Goal: Find specific page/section: Find specific page/section

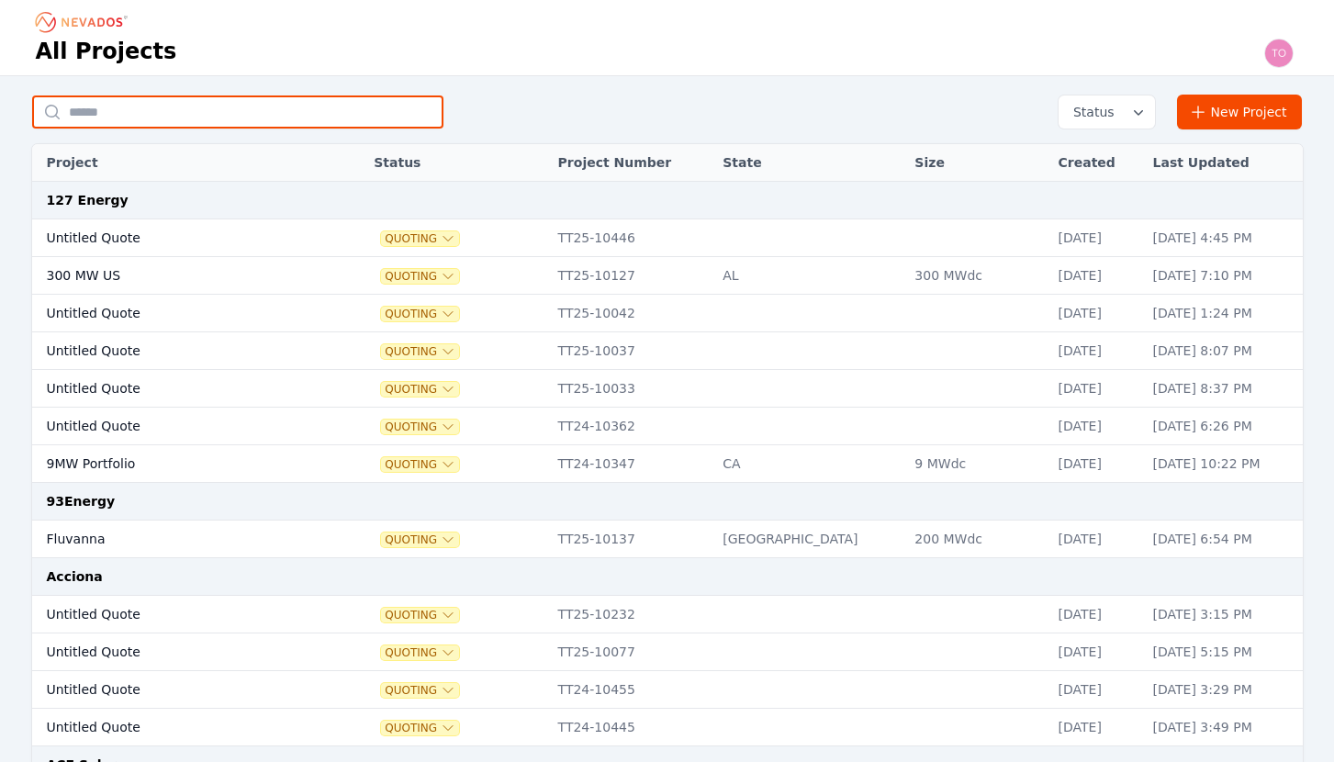
click at [198, 119] on input "text" at bounding box center [237, 111] width 411 height 33
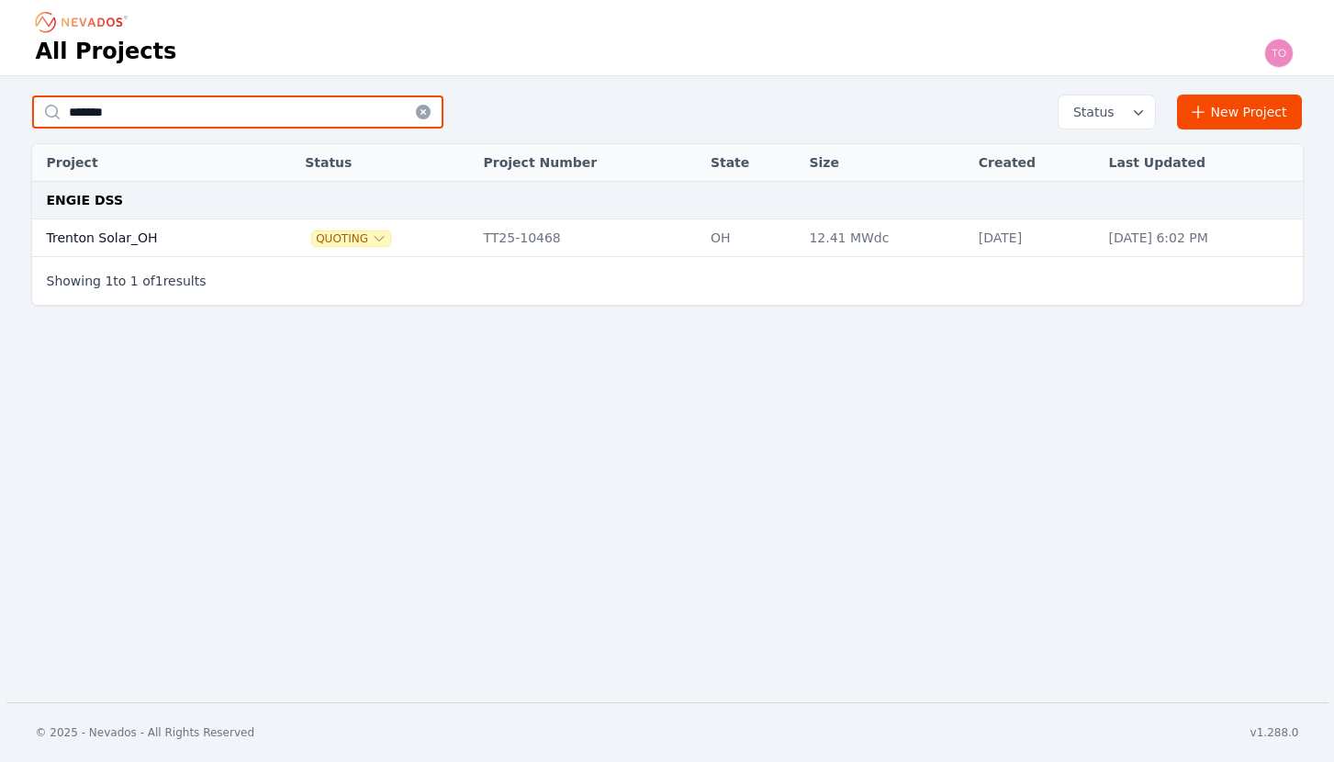
type input "*******"
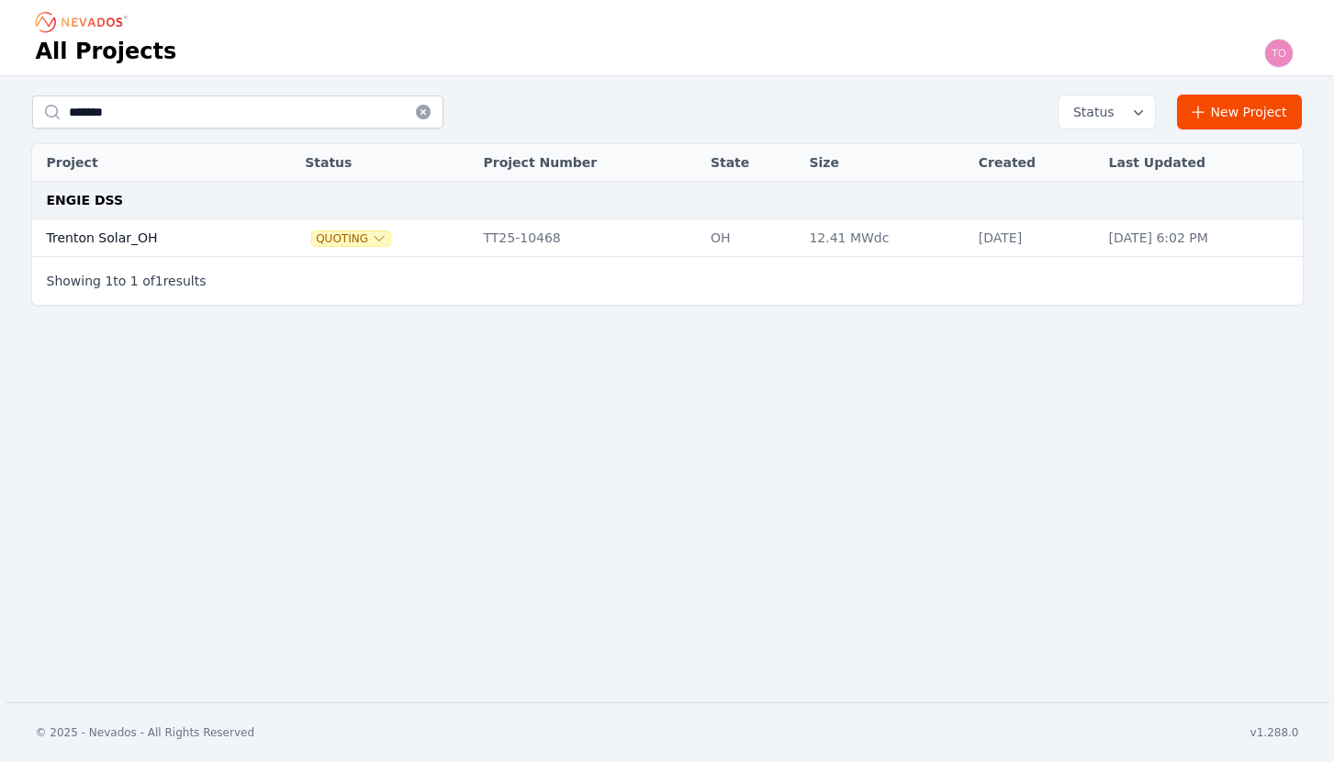
click at [131, 233] on td "Trenton Solar_OH" at bounding box center [148, 238] width 232 height 38
click at [108, 231] on td "Trenton Solar_OH" at bounding box center [148, 238] width 232 height 38
click at [114, 234] on td "Trenton Solar_OH" at bounding box center [148, 238] width 232 height 38
click at [121, 242] on td "Trenton Solar_OH" at bounding box center [148, 238] width 232 height 38
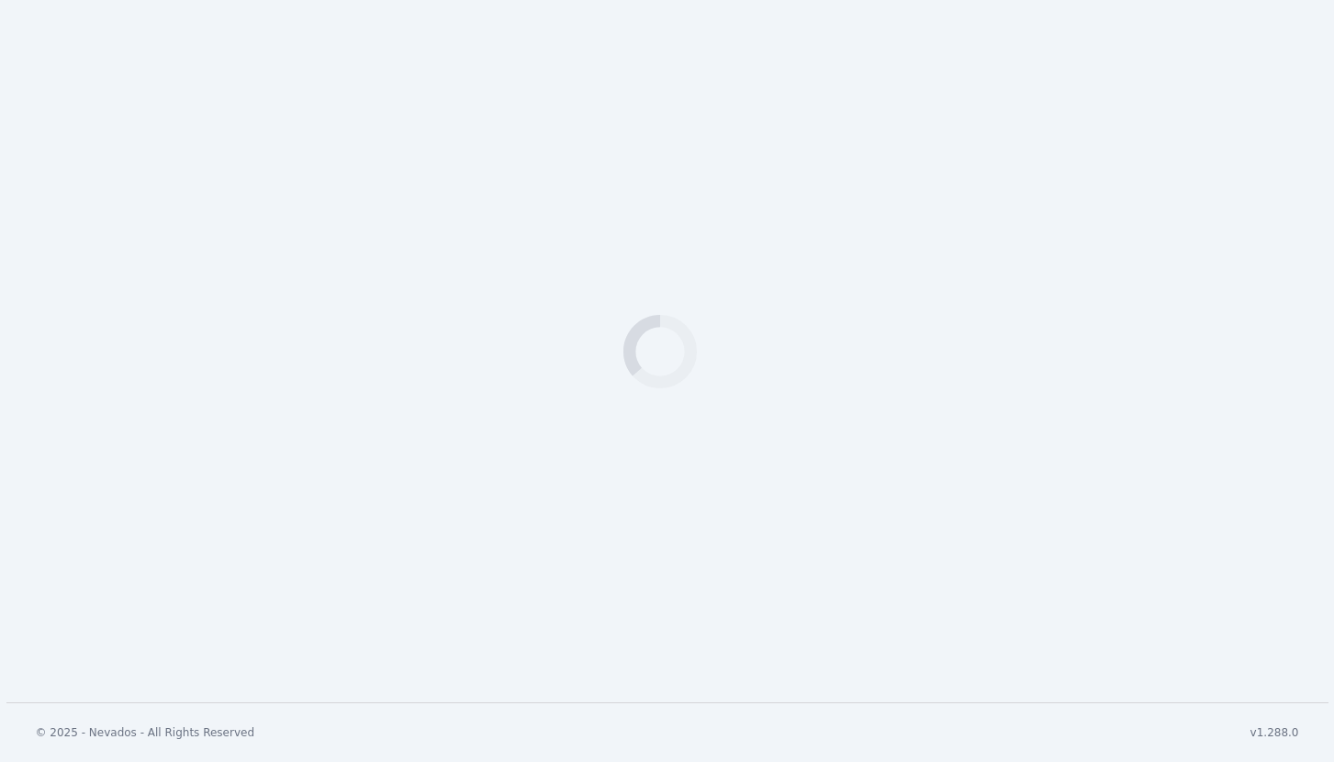
click at [272, 341] on div "Loading" at bounding box center [667, 351] width 1334 height 702
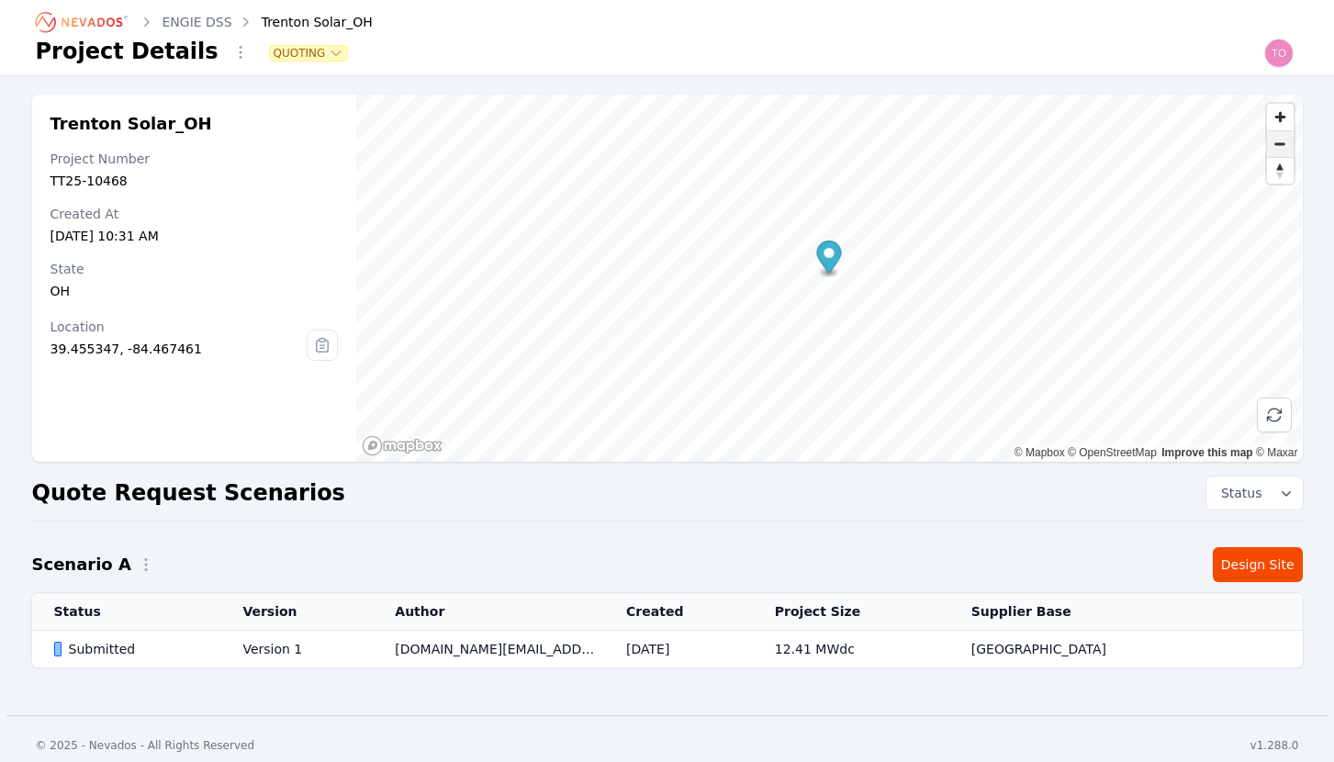
click at [1276, 144] on span "Zoom out" at bounding box center [1280, 144] width 27 height 26
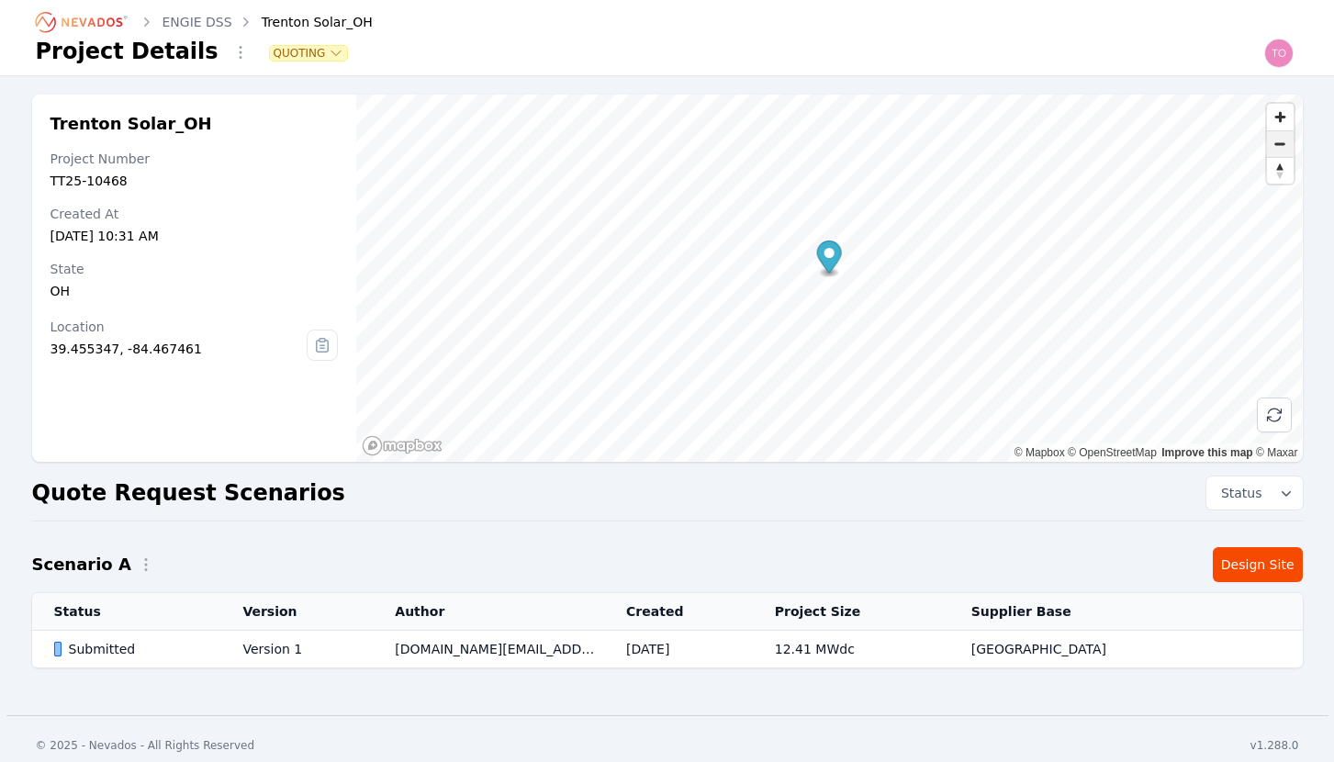
click at [1276, 144] on span "Zoom out" at bounding box center [1280, 144] width 27 height 26
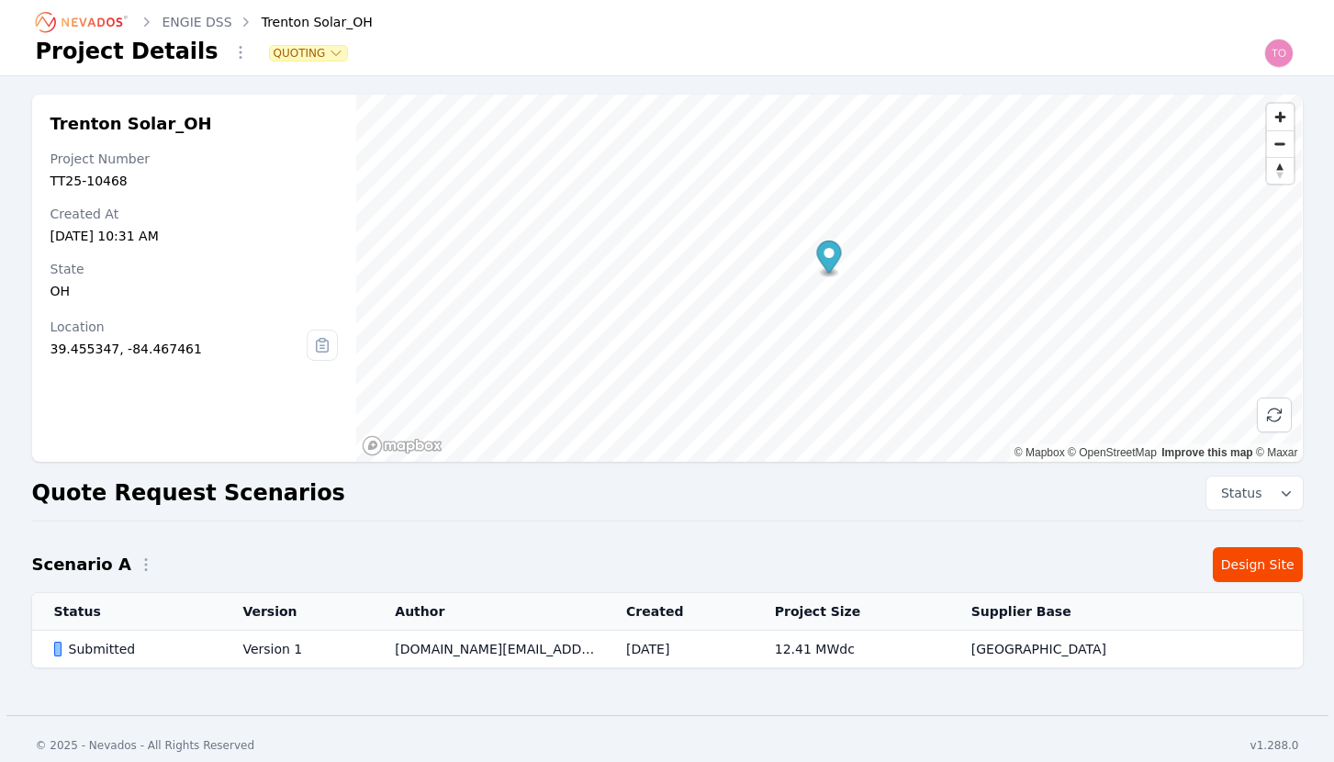
scroll to position [13, 0]
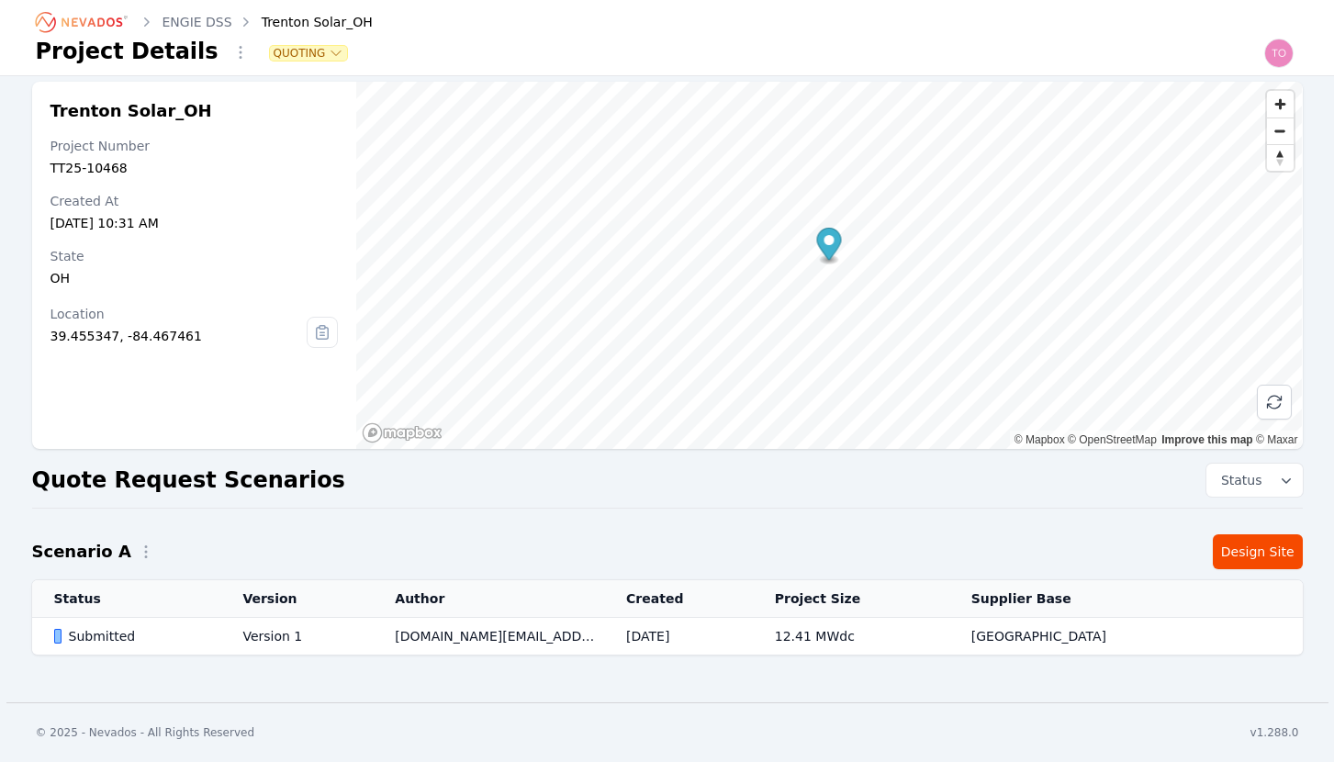
click at [105, 640] on div "Submitted" at bounding box center [133, 636] width 158 height 18
